Goal: Find contact information: Find contact information

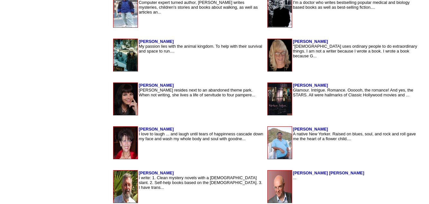
scroll to position [563, 0]
click at [114, 110] on img at bounding box center [126, 98] width 24 height 32
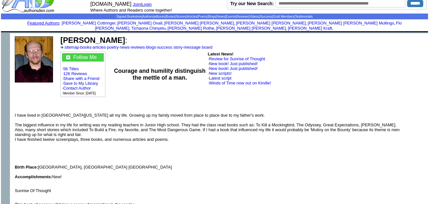
scroll to position [23, 0]
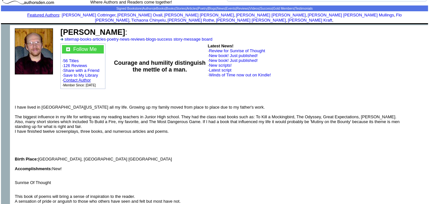
click at [78, 78] on link "Contact Author" at bounding box center [77, 80] width 28 height 5
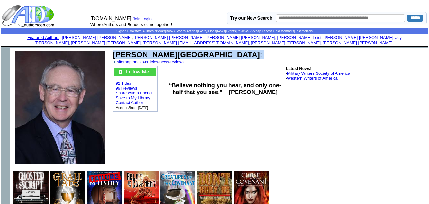
drag, startPoint x: 132, startPoint y: 99, endPoint x: 165, endPoint y: 47, distance: 61.7
click at [165, 49] on td "J.S. Bradford : sitemap · books · articles · news · reviews" at bounding box center [269, 57] width 315 height 16
copy td "J.S. Bradford :"
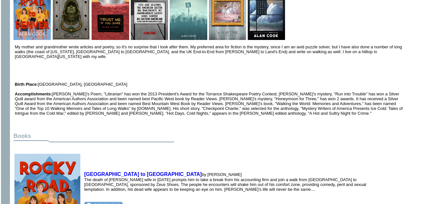
scroll to position [193, 0]
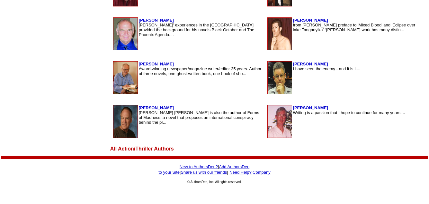
scroll to position [1011, 0]
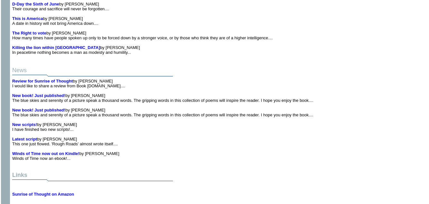
scroll to position [851, 0]
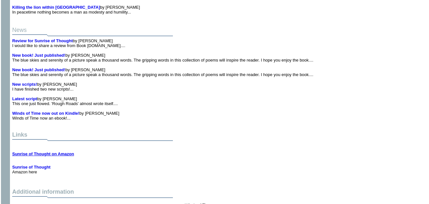
click at [36, 151] on b "Sunrise of Thought on Amazon" at bounding box center [43, 153] width 62 height 5
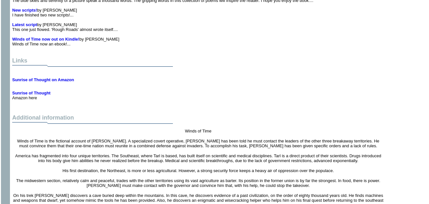
scroll to position [924, 0]
click at [24, 91] on b "Sunrise of Thought" at bounding box center [31, 93] width 38 height 5
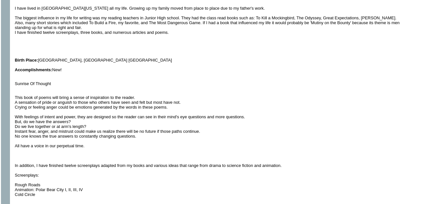
scroll to position [0, 0]
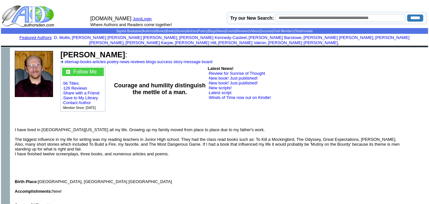
drag, startPoint x: 60, startPoint y: 47, endPoint x: 140, endPoint y: 49, distance: 79.5
click at [125, 50] on b "[PERSON_NAME]" at bounding box center [92, 54] width 65 height 9
copy b "[PERSON_NAME]"
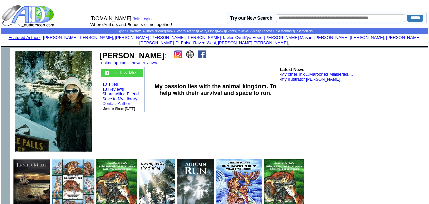
click at [198, 50] on img at bounding box center [202, 54] width 8 height 8
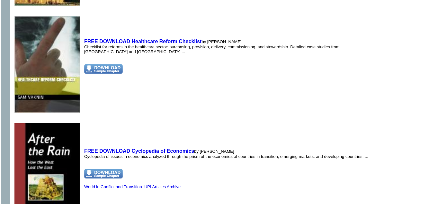
scroll to position [5579, 0]
